Goal: Task Accomplishment & Management: Use online tool/utility

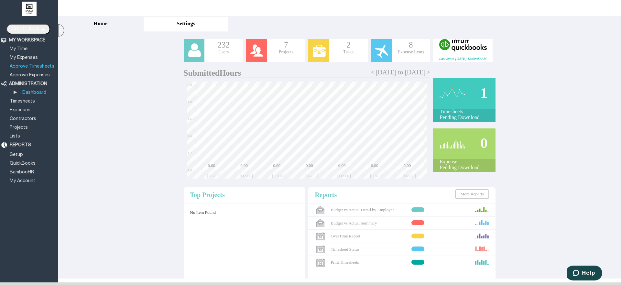
click at [20, 66] on link "Approve Timesheets" at bounding box center [32, 66] width 47 height 4
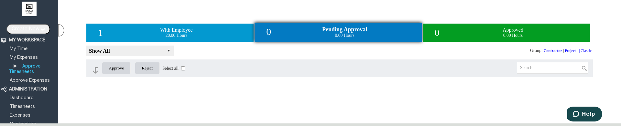
click at [32, 67] on link "Approve Timesheets" at bounding box center [25, 69] width 32 height 10
click at [25, 79] on link "Approve Expenses" at bounding box center [30, 81] width 42 height 4
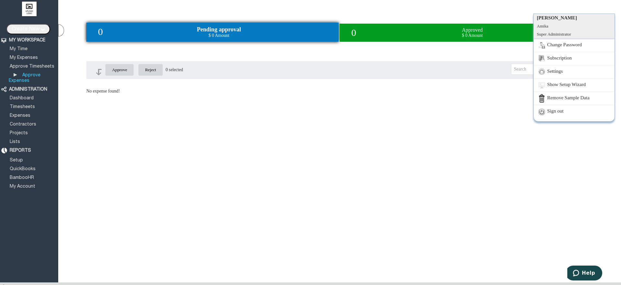
click at [559, 114] on link "Sign out" at bounding box center [574, 111] width 81 height 13
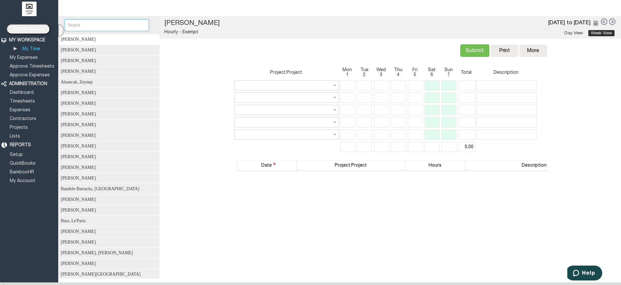
click at [122, 27] on input "text" at bounding box center [107, 25] width 84 height 12
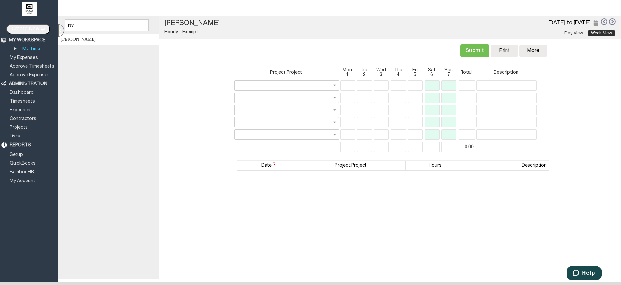
click at [112, 39] on div "[PERSON_NAME]" at bounding box center [110, 39] width 105 height 11
click at [334, 85] on input "text" at bounding box center [287, 85] width 104 height 10
click at [317, 51] on div "Actual: 0.00 Billable: 0.00 Submit Copy Print [GEOGRAPHIC_DATA] More Copy Previ…" at bounding box center [390, 50] width 317 height 23
click at [107, 26] on input "ray" at bounding box center [107, 25] width 84 height 12
type input "r"
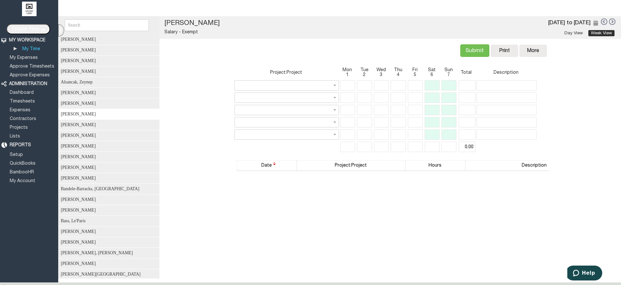
click at [83, 117] on div "[PERSON_NAME]" at bounding box center [110, 114] width 105 height 11
click at [336, 85] on input "text" at bounding box center [287, 85] width 104 height 10
click at [328, 51] on div "Actual: 0.00 Billable: 0.00 Submit Copy Print [GEOGRAPHIC_DATA] More Copy Previ…" at bounding box center [390, 50] width 317 height 23
click at [107, 92] on div "[PERSON_NAME]" at bounding box center [110, 93] width 105 height 11
click at [335, 85] on input "text" at bounding box center [287, 85] width 104 height 10
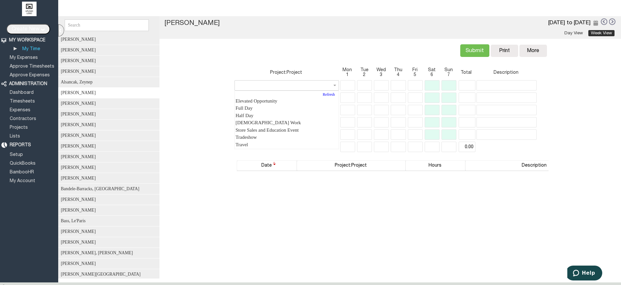
click at [323, 40] on div "Actual: 0.00 Billable: 0.00 Submit Copy Print [GEOGRAPHIC_DATA] More Copy Previ…" at bounding box center [390, 50] width 317 height 23
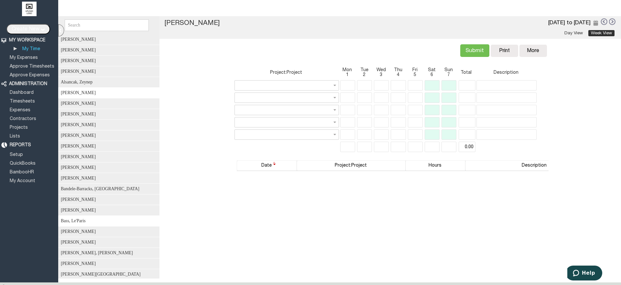
click at [85, 217] on div "Bass, Le'Paris" at bounding box center [110, 221] width 105 height 11
click at [335, 87] on input "text" at bounding box center [287, 85] width 104 height 10
click at [314, 97] on link "[DEMOGRAPHIC_DATA] Work" at bounding box center [286, 101] width 103 height 8
type input "[DEMOGRAPHIC_DATA] Work"
click at [316, 51] on div "Actual: 0.00 Billable: 0.00 Submit Copy Print [GEOGRAPHIC_DATA] More Copy Previ…" at bounding box center [390, 50] width 317 height 23
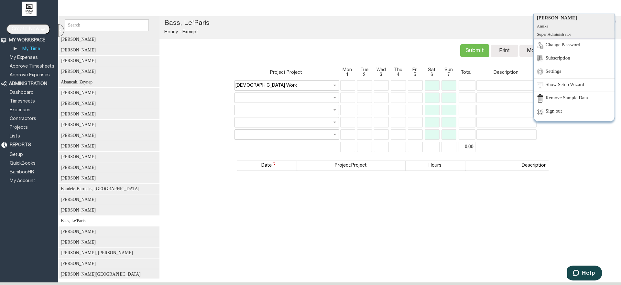
click at [565, 111] on link "Sign out" at bounding box center [574, 111] width 81 height 13
